Goal: Task Accomplishment & Management: Manage account settings

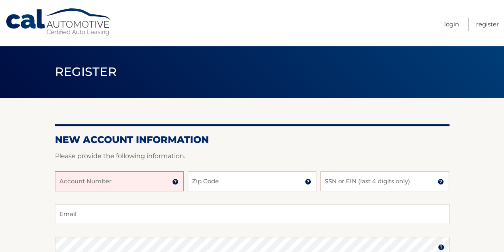
click at [143, 184] on input "Account Number" at bounding box center [119, 181] width 129 height 20
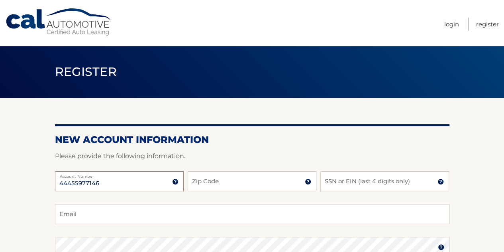
type input "44455977146"
type input "16506"
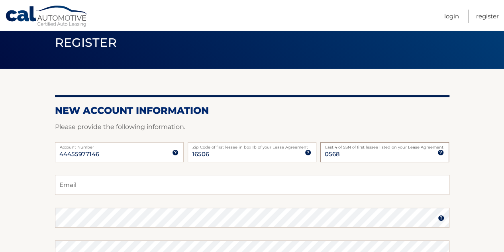
scroll to position [34, 0]
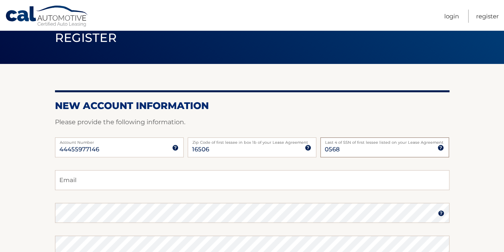
type input "0568"
click at [143, 184] on input "Email" at bounding box center [252, 180] width 395 height 20
type input "toriecraven@gmail.com"
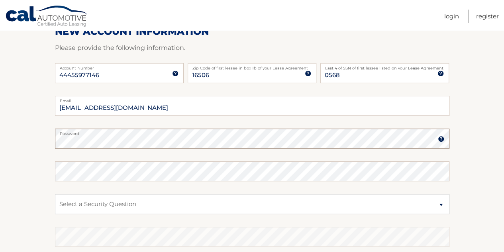
scroll to position [108, 0]
click at [139, 205] on select "Select a Security Question What was the name of your elementary school? What is…" at bounding box center [252, 203] width 395 height 20
select select "2"
click at [55, 193] on select "Select a Security Question What was the name of your elementary school? What is…" at bounding box center [252, 203] width 395 height 20
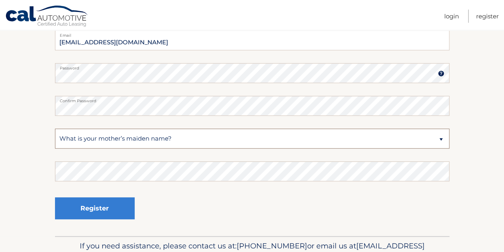
scroll to position [189, 0]
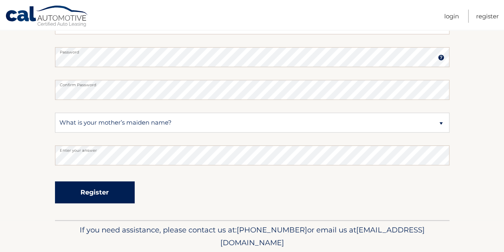
click at [102, 192] on button "Register" at bounding box center [95, 192] width 80 height 22
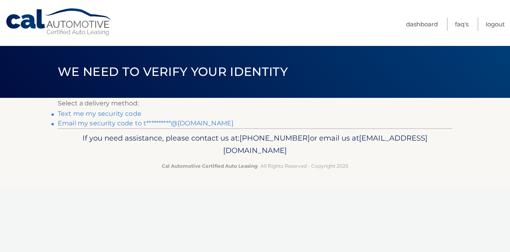
click at [130, 113] on link "Text me my security code" at bounding box center [100, 114] width 84 height 8
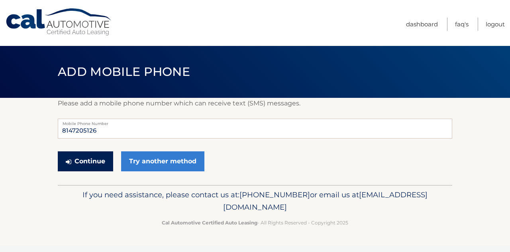
click at [94, 160] on button "Continue" at bounding box center [85, 161] width 55 height 20
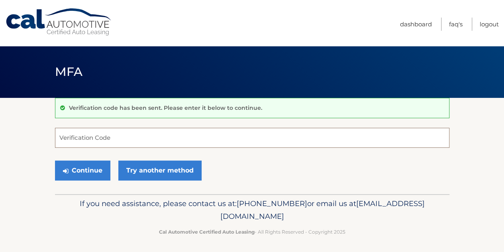
click at [90, 141] on input "Verification Code" at bounding box center [252, 138] width 395 height 20
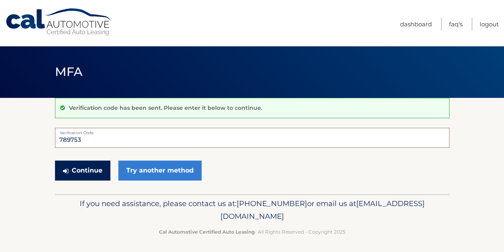
type input "789753"
click at [93, 165] on button "Continue" at bounding box center [82, 170] width 55 height 20
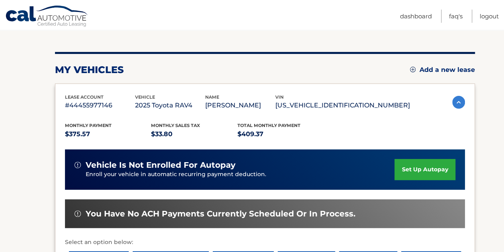
scroll to position [85, 0]
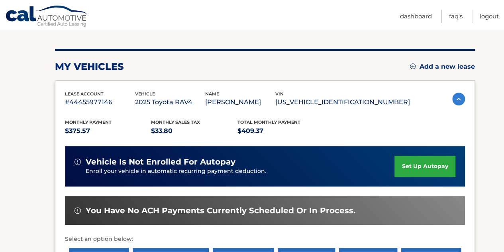
click at [423, 166] on link "set up autopay" at bounding box center [425, 165] width 61 height 21
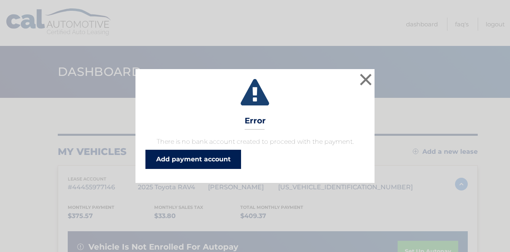
click at [213, 158] on link "Add payment account" at bounding box center [194, 159] width 96 height 19
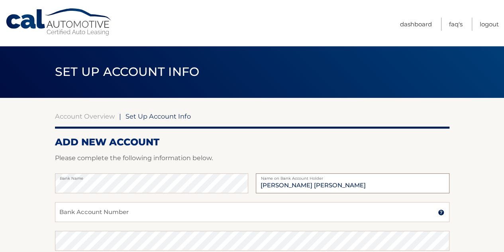
type input "Torie Craven Shapter"
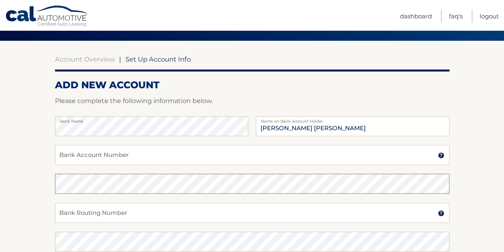
scroll to position [61, 0]
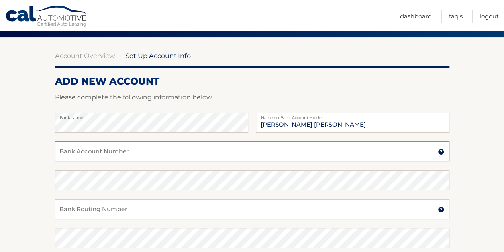
click at [121, 154] on input "Bank Account Number" at bounding box center [252, 151] width 395 height 20
click at [439, 153] on img at bounding box center [441, 151] width 6 height 6
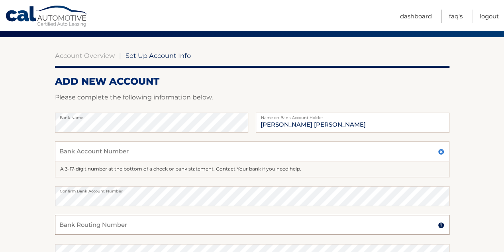
click at [104, 227] on input "Bank Routing Number" at bounding box center [252, 224] width 395 height 20
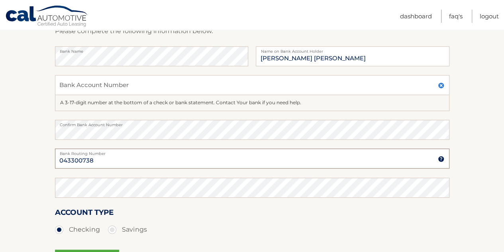
scroll to position [127, 0]
type input "043300738"
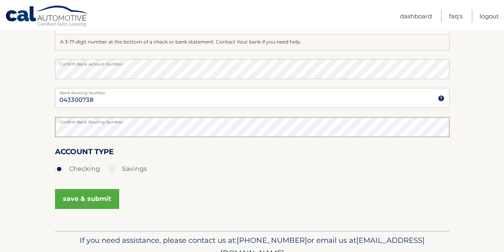
scroll to position [220, 0]
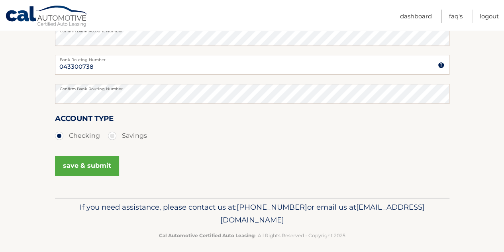
click at [105, 172] on button "save & submit" at bounding box center [87, 165] width 64 height 20
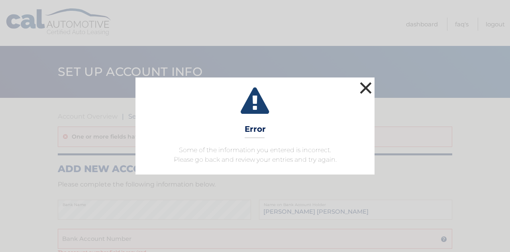
click at [365, 87] on button "×" at bounding box center [366, 88] width 16 height 16
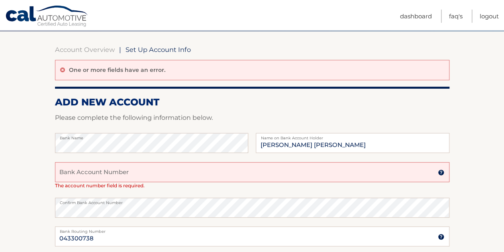
scroll to position [68, 0]
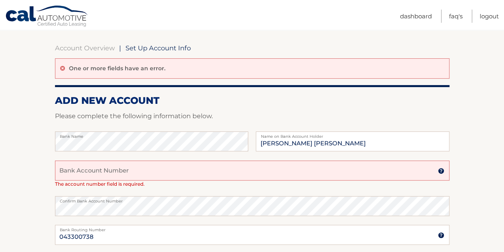
click at [189, 172] on input "Bank Account Number" at bounding box center [252, 170] width 395 height 20
type input "0"
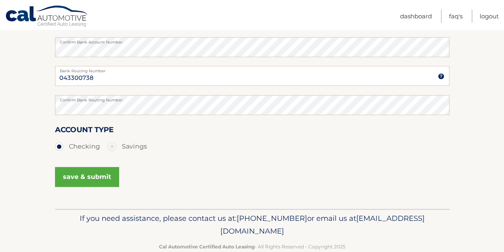
scroll to position [239, 0]
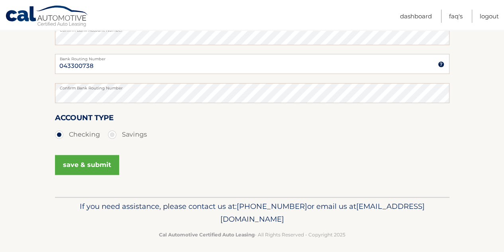
type input "6010233921"
click at [108, 168] on button "save & submit" at bounding box center [87, 165] width 64 height 20
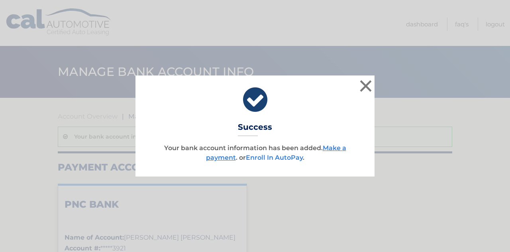
click at [253, 156] on link "Enroll In AutoPay" at bounding box center [274, 157] width 57 height 8
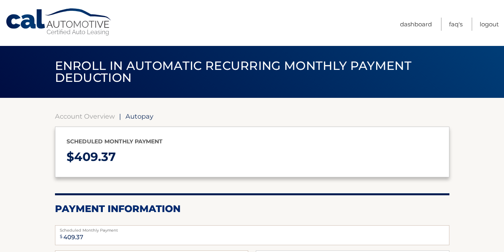
select select "OGJiMmNlMjEtMmQ5MS00MmVhLTlhMmUtZDU2OTNiZDZhNGI2"
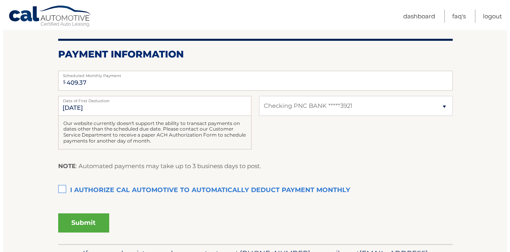
scroll to position [156, 0]
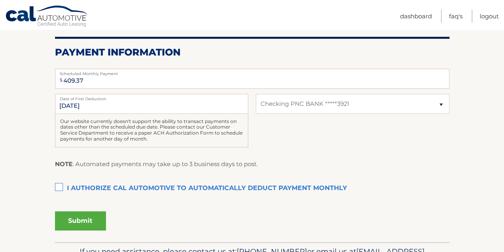
click at [60, 185] on label "I authorize cal automotive to automatically deduct payment monthly This checkbo…" at bounding box center [252, 188] width 395 height 16
click at [0, 0] on input "I authorize cal automotive to automatically deduct payment monthly This checkbo…" at bounding box center [0, 0] width 0 height 0
click at [96, 222] on button "Submit" at bounding box center [80, 220] width 51 height 19
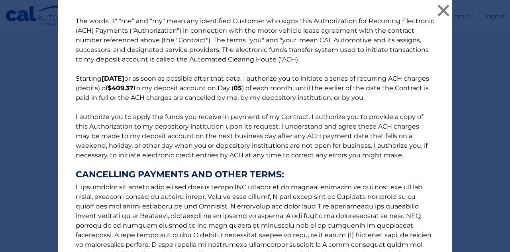
scroll to position [125, 0]
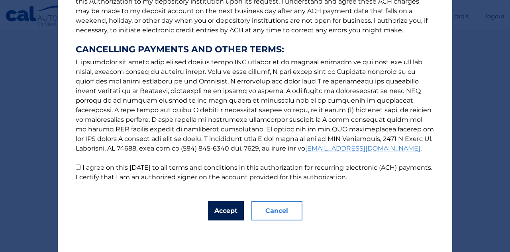
click at [222, 213] on button "Accept" at bounding box center [226, 210] width 36 height 19
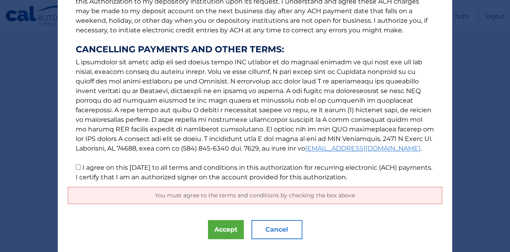
click at [77, 167] on input "I agree on this 09/19/2025 to all terms and conditions in this authorization fo…" at bounding box center [78, 166] width 5 height 5
checkbox input "true"
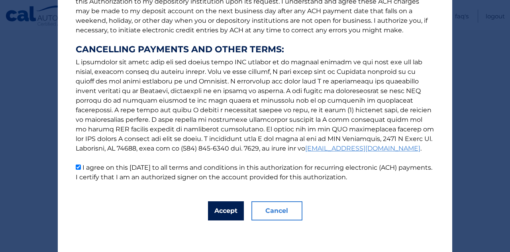
click at [217, 206] on button "Accept" at bounding box center [226, 210] width 36 height 19
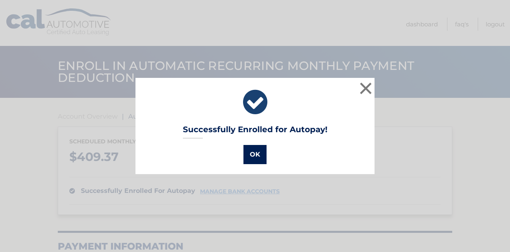
click at [252, 151] on button "OK" at bounding box center [255, 154] width 23 height 19
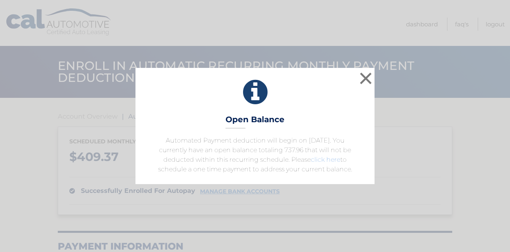
click at [329, 160] on link "click here" at bounding box center [326, 159] width 30 height 8
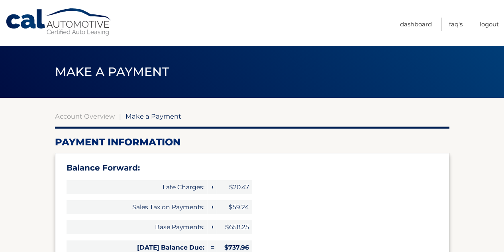
select select "OGJiMmNlMjEtMmQ5MS00MmVhLTlhMmUtZDU2OTNiZDZhNGI2"
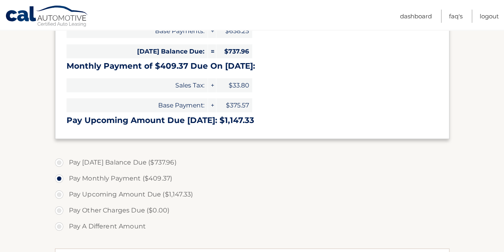
scroll to position [201, 0]
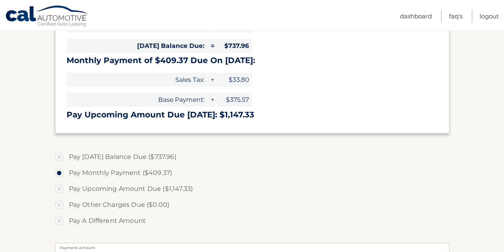
click at [58, 157] on label "Pay [DATE] Balance Due ($737.96)" at bounding box center [252, 157] width 395 height 16
click at [58, 157] on input "Pay [DATE] Balance Due ($737.96)" at bounding box center [62, 155] width 8 height 13
radio input "true"
type input "737.96"
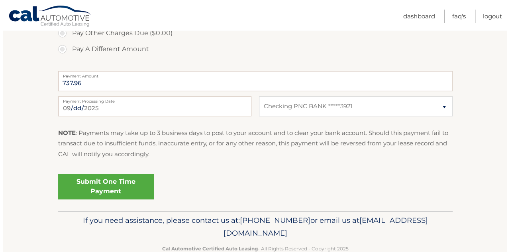
scroll to position [376, 0]
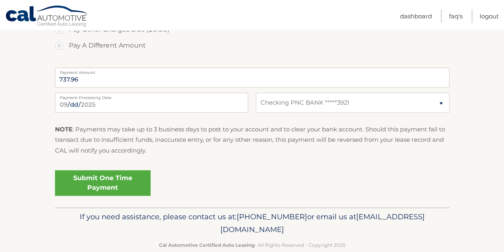
click at [108, 179] on link "Submit One Time Payment" at bounding box center [103, 183] width 96 height 26
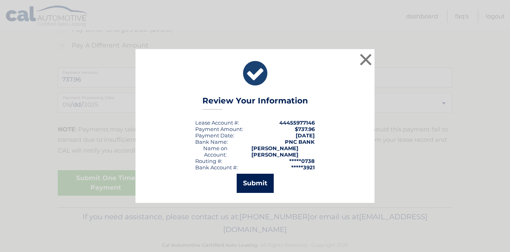
click at [267, 178] on button "Submit" at bounding box center [255, 182] width 37 height 19
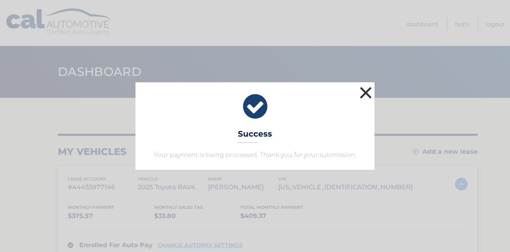
click at [369, 96] on button "×" at bounding box center [366, 93] width 16 height 16
